Goal: Transaction & Acquisition: Purchase product/service

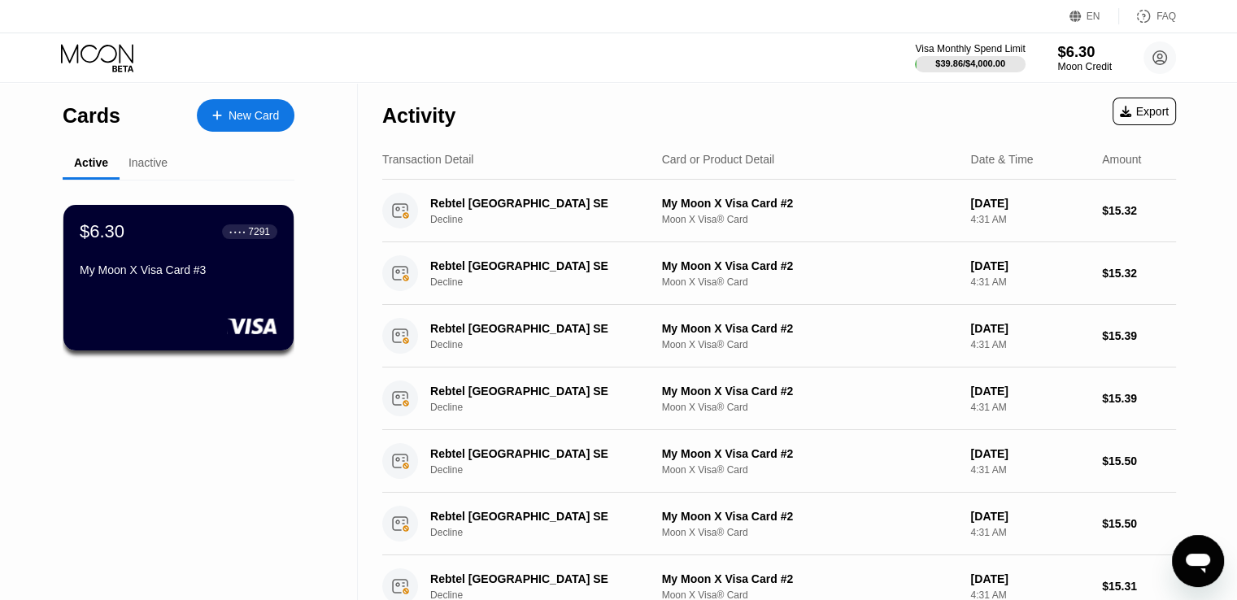
click at [1090, 59] on div "$6.30" at bounding box center [1085, 51] width 55 height 17
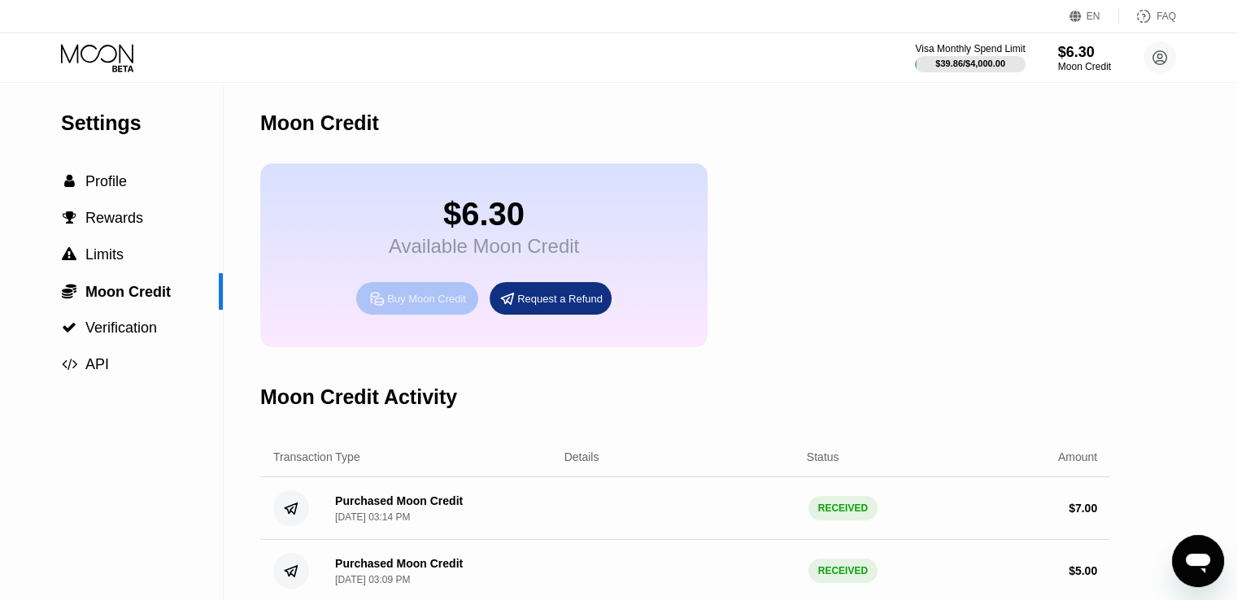
click at [452, 306] on div "Buy Moon Credit" at bounding box center [426, 299] width 79 height 14
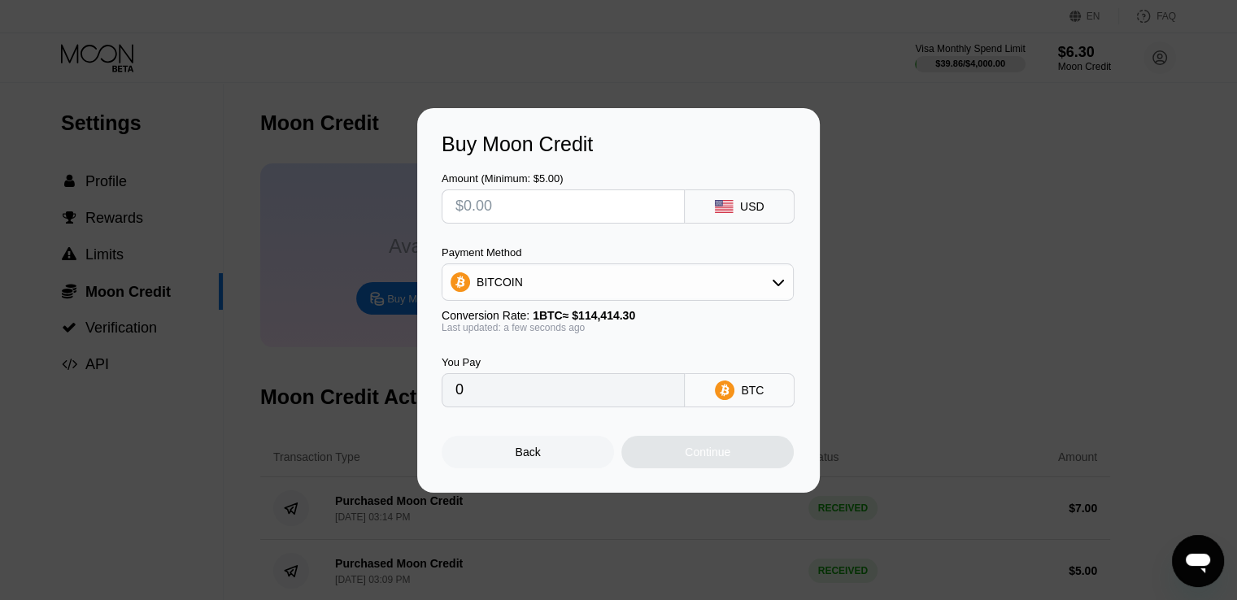
click at [659, 274] on div "BITCOIN" at bounding box center [618, 282] width 351 height 33
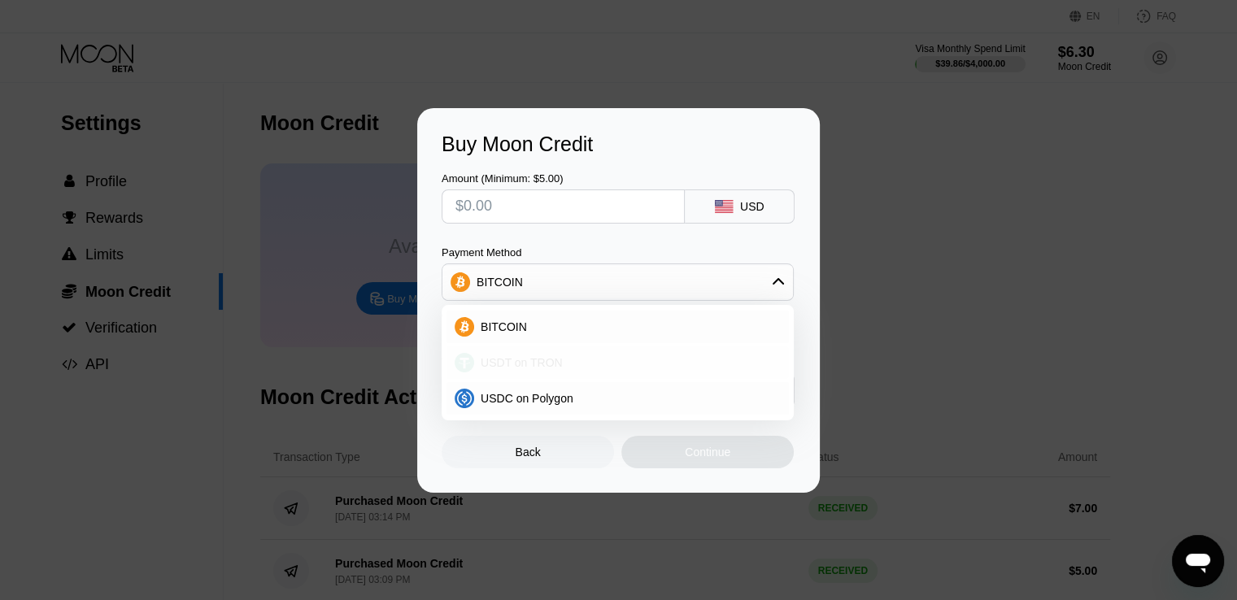
click at [512, 364] on span "USDT on TRON" at bounding box center [522, 362] width 82 height 13
type input "0.00"
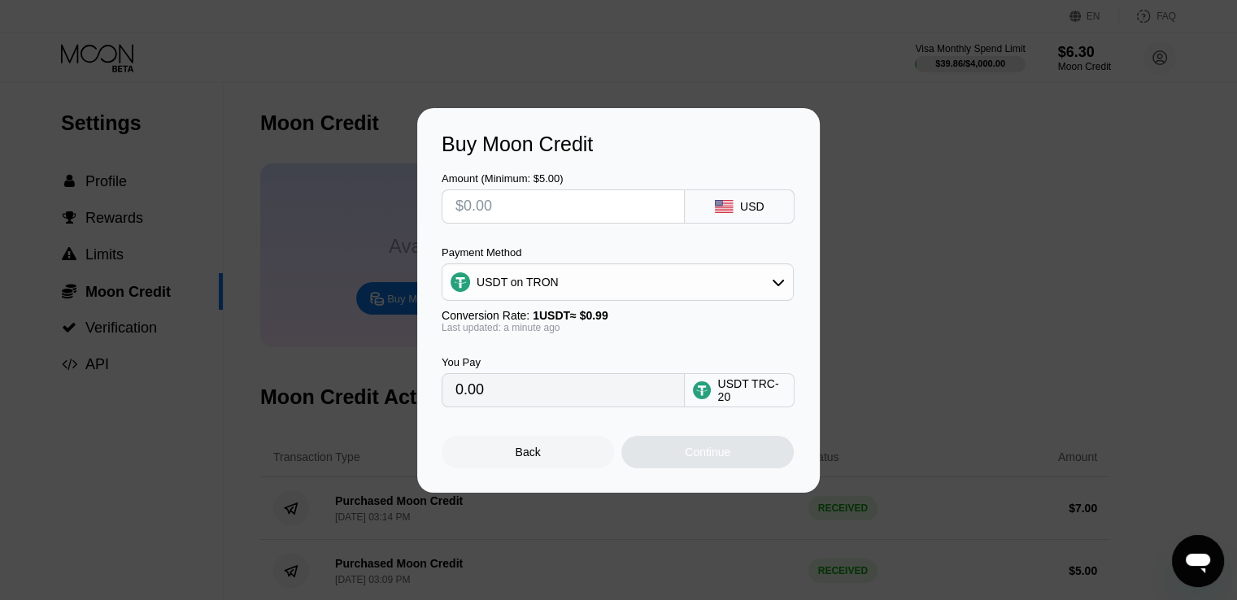
click at [566, 216] on input "text" at bounding box center [564, 206] width 216 height 33
type input "$1"
type input "1.01"
type input "$10"
type input "10.10"
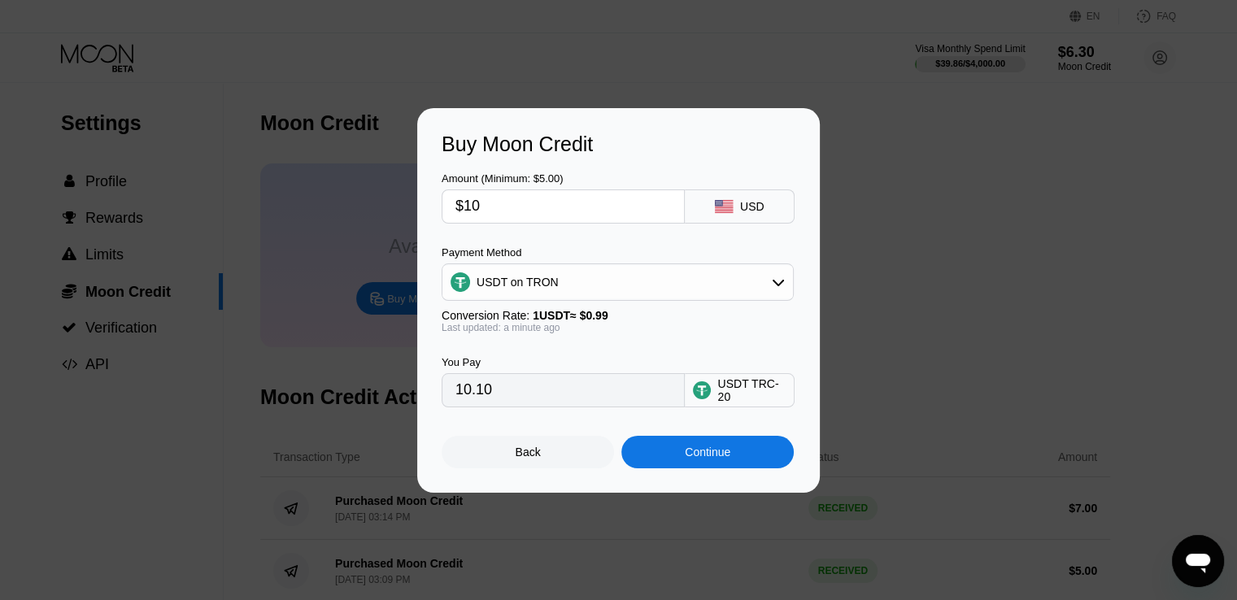
type input "$1"
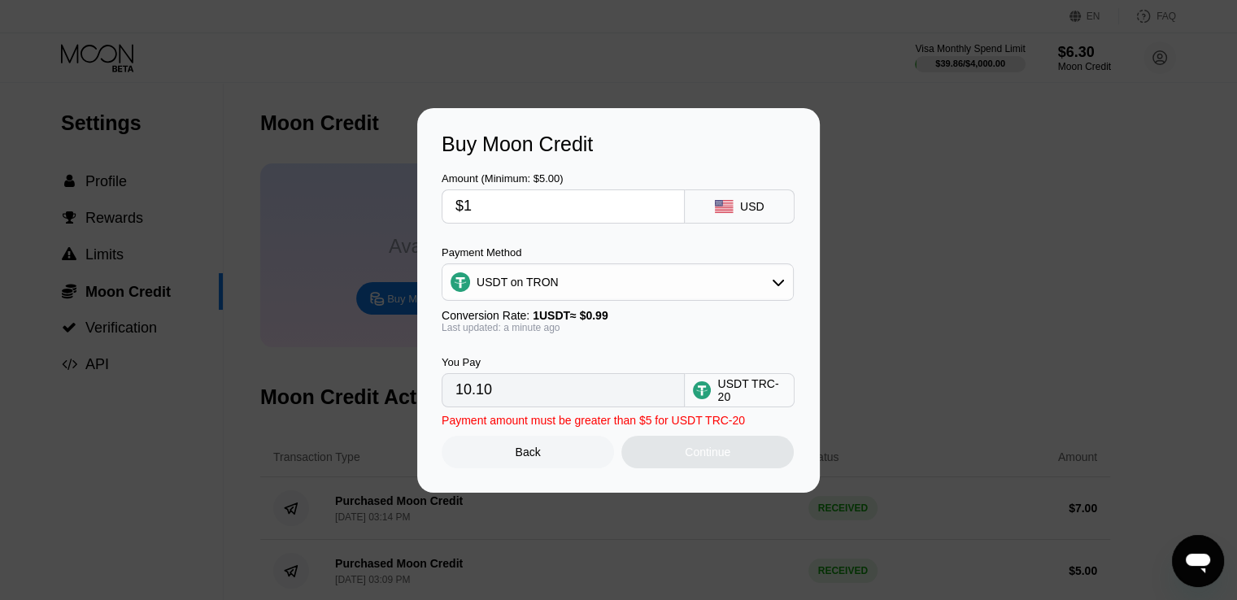
type input "1.01"
type input "0.00"
type input "$1"
type input "1.01"
type input "$15"
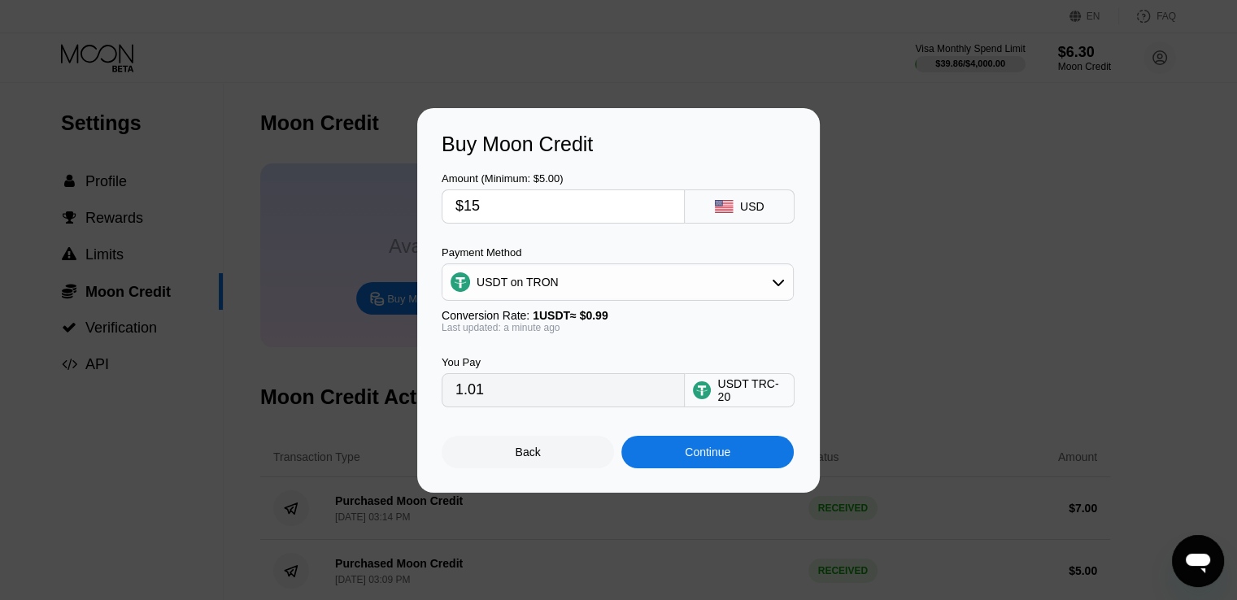
type input "15.15"
type input "$15"
click at [730, 459] on div "Continue" at bounding box center [708, 452] width 46 height 13
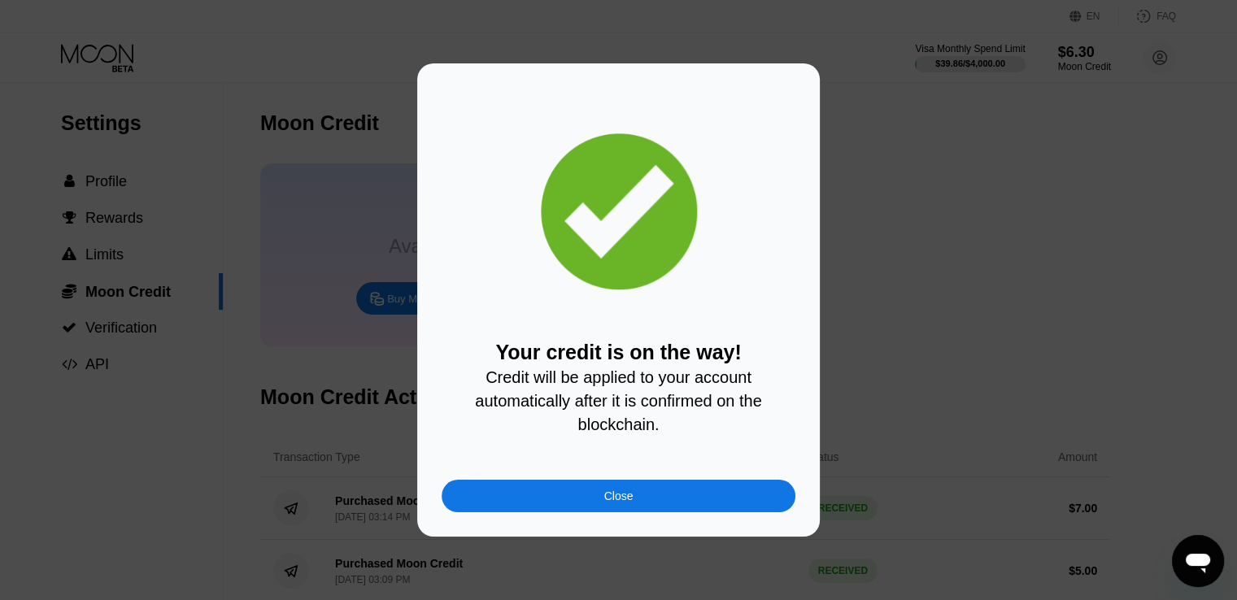
click at [675, 497] on div "Close" at bounding box center [619, 496] width 354 height 33
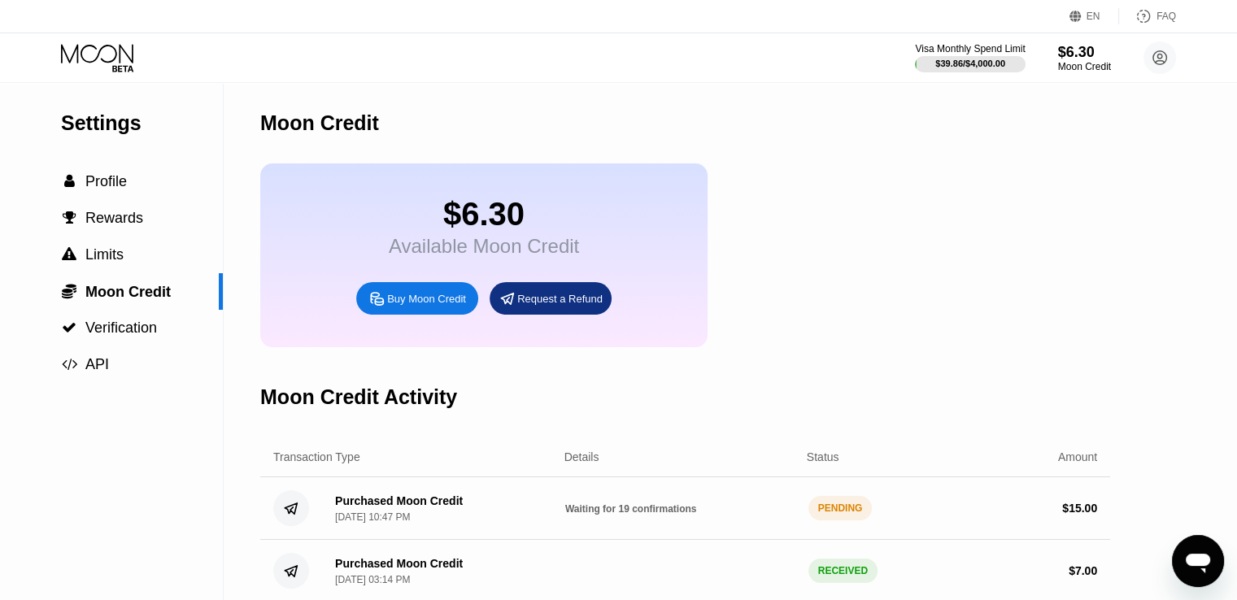
click at [774, 274] on div "$6.30 Available Moon Credit Buy Moon Credit Request a Refund" at bounding box center [685, 256] width 850 height 184
click at [954, 225] on div "$6.30 Available Moon Credit Buy Moon Credit Request a Refund" at bounding box center [685, 256] width 850 height 184
click at [85, 186] on span "Profile" at bounding box center [105, 181] width 41 height 16
